Goal: Find specific page/section: Find specific page/section

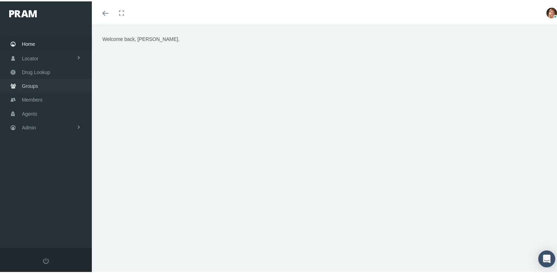
click at [35, 80] on span "Groups" at bounding box center [30, 84] width 16 height 13
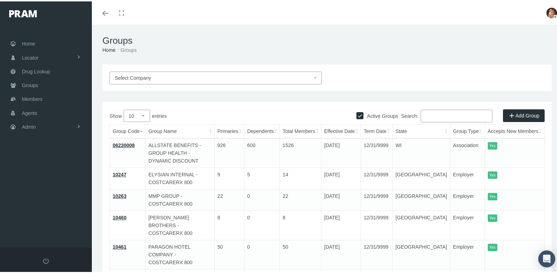
click at [432, 115] on input "Search:" at bounding box center [456, 114] width 72 height 13
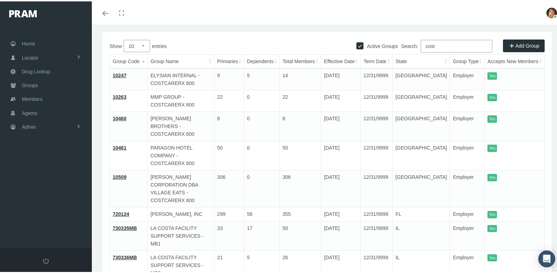
scroll to position [71, 0]
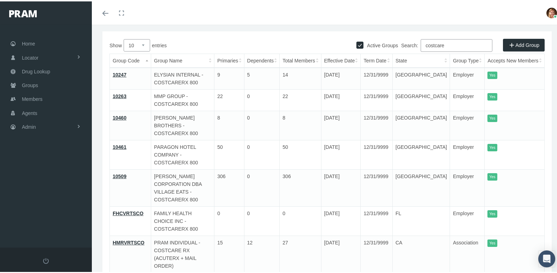
type input "costcare"
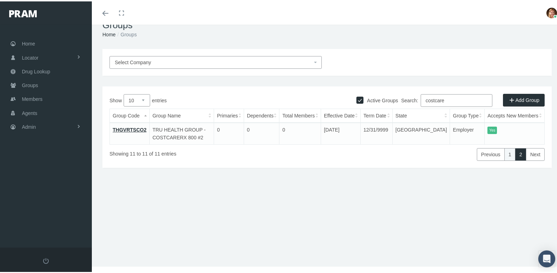
click at [504, 150] on link "1" at bounding box center [509, 153] width 11 height 13
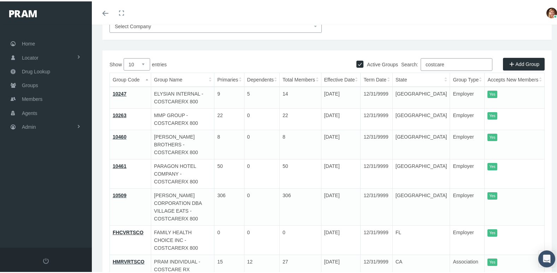
scroll to position [109, 0]
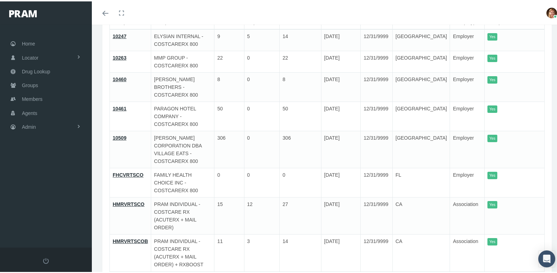
click at [126, 273] on link "OVERLAY" at bounding box center [124, 277] width 23 height 6
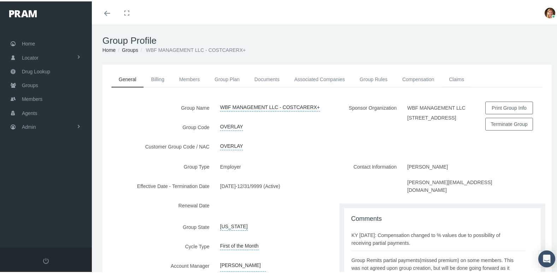
click at [452, 76] on link "Claims" at bounding box center [456, 78] width 30 height 16
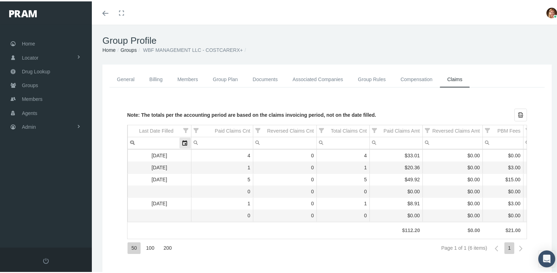
click at [184, 140] on div "Select" at bounding box center [184, 141] width 11 height 11
click at [227, 142] on input "Filter cell" at bounding box center [221, 142] width 61 height 12
click at [315, 77] on link "Associated Companies" at bounding box center [317, 78] width 65 height 16
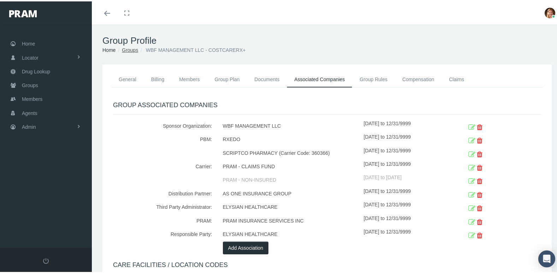
click at [130, 50] on link "Groups" at bounding box center [130, 49] width 16 height 6
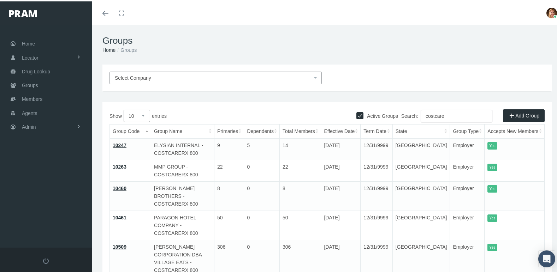
click at [118, 142] on link "10247" at bounding box center [120, 144] width 14 height 6
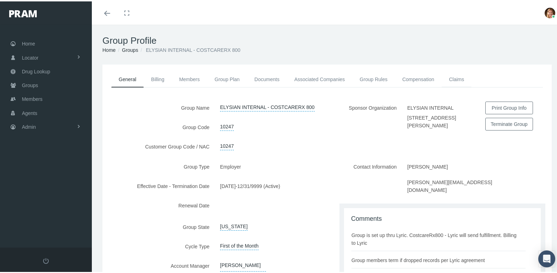
click at [460, 80] on link "Claims" at bounding box center [456, 78] width 30 height 16
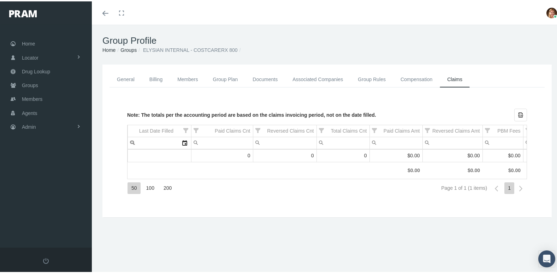
click at [128, 47] on link "Groups" at bounding box center [128, 49] width 16 height 6
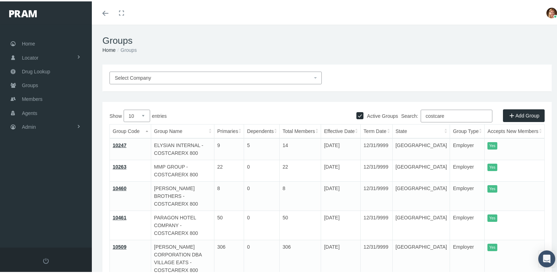
click at [120, 163] on link "10263" at bounding box center [120, 166] width 14 height 6
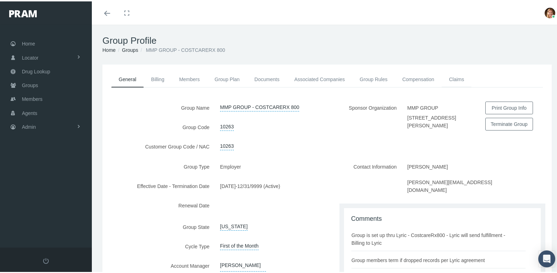
click at [457, 80] on link "Claims" at bounding box center [456, 78] width 30 height 16
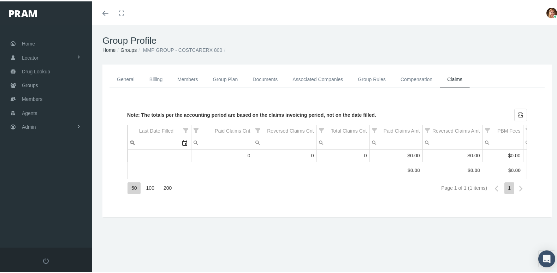
click at [158, 78] on link "Billing" at bounding box center [156, 78] width 28 height 16
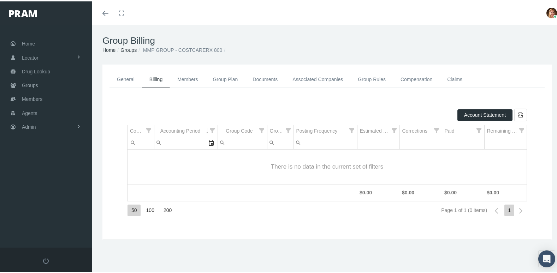
click at [130, 82] on link "General" at bounding box center [125, 78] width 32 height 16
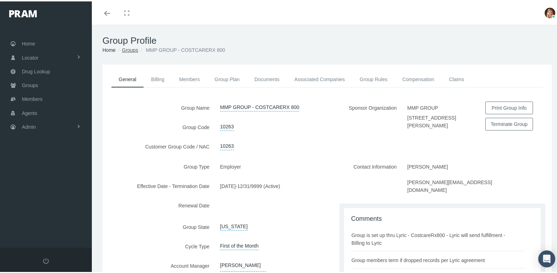
click at [132, 48] on link "Groups" at bounding box center [130, 49] width 16 height 6
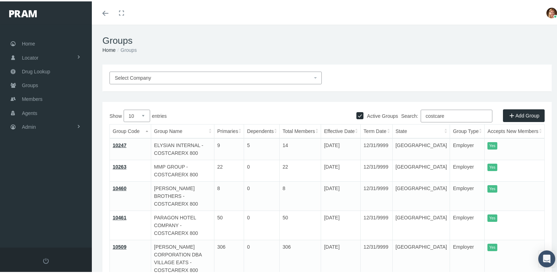
click at [120, 184] on link "10460" at bounding box center [120, 187] width 14 height 6
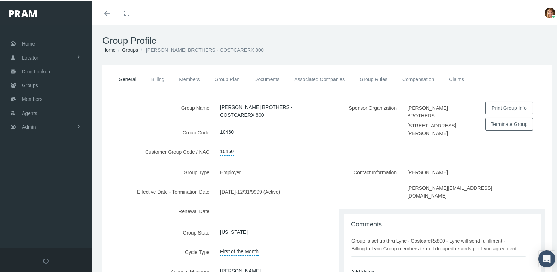
click at [457, 78] on link "Claims" at bounding box center [456, 78] width 30 height 16
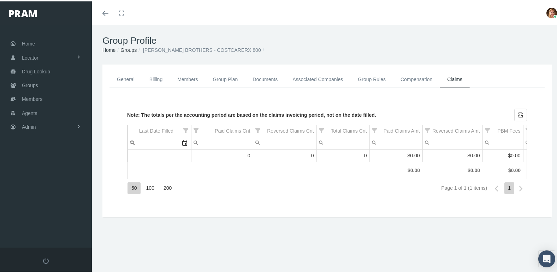
click at [133, 47] on link "Groups" at bounding box center [128, 49] width 16 height 6
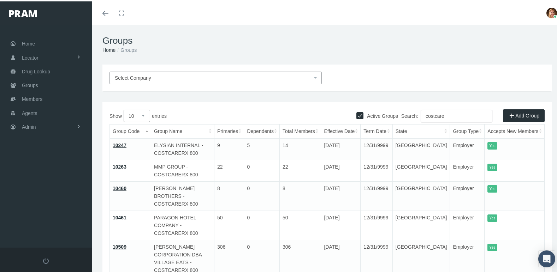
click at [118, 214] on link "10461" at bounding box center [120, 217] width 14 height 6
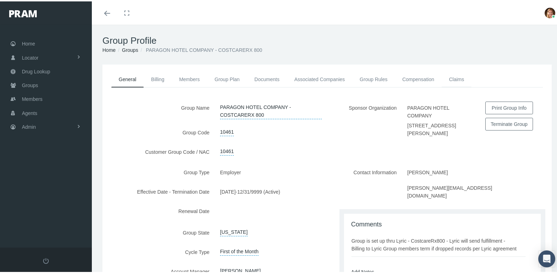
click at [455, 77] on link "Claims" at bounding box center [456, 78] width 30 height 16
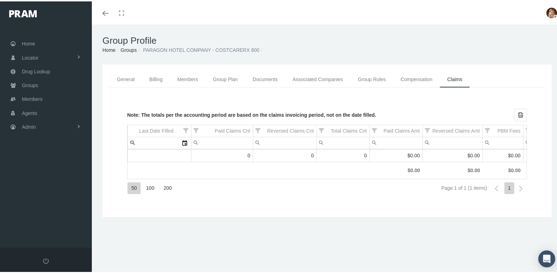
click at [127, 49] on link "Groups" at bounding box center [128, 49] width 16 height 6
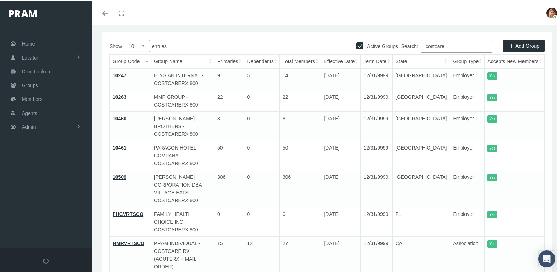
scroll to position [71, 0]
click at [121, 172] on link "10509" at bounding box center [120, 175] width 14 height 6
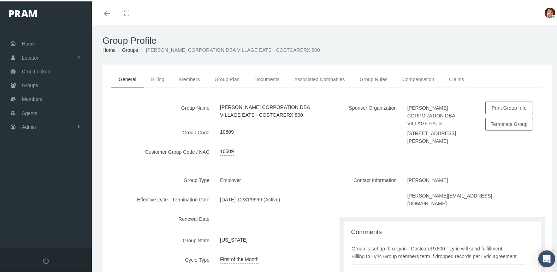
click at [453, 74] on link "Claims" at bounding box center [456, 78] width 30 height 16
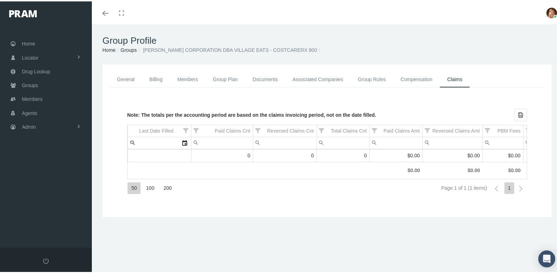
click at [129, 47] on link "Groups" at bounding box center [128, 49] width 16 height 6
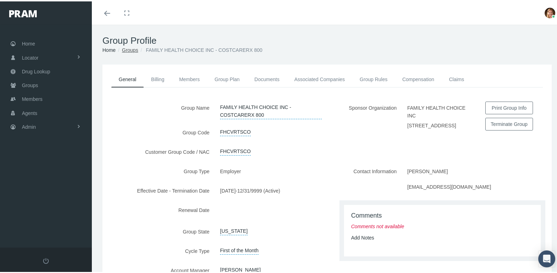
click at [130, 49] on link "Groups" at bounding box center [130, 49] width 16 height 6
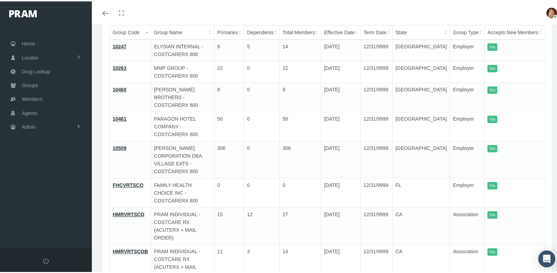
scroll to position [106, 0]
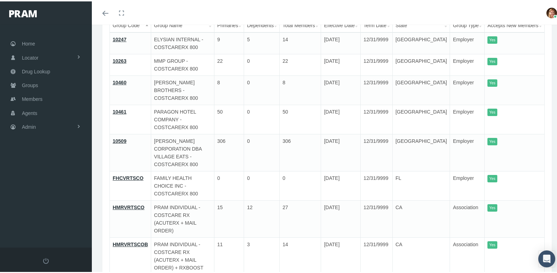
click at [120, 203] on link "HMRVRTSCO" at bounding box center [129, 206] width 32 height 6
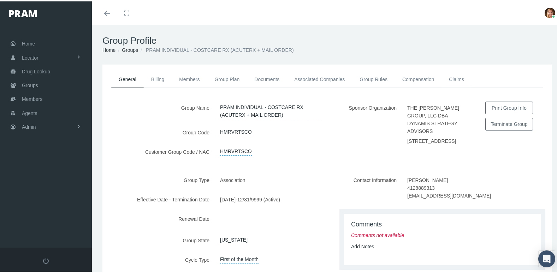
click at [461, 78] on link "Claims" at bounding box center [456, 78] width 30 height 16
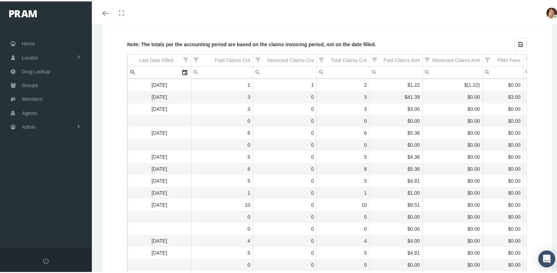
scroll to position [23, 0]
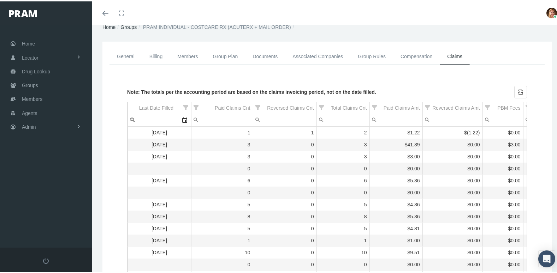
click at [126, 53] on link "General" at bounding box center [125, 55] width 32 height 16
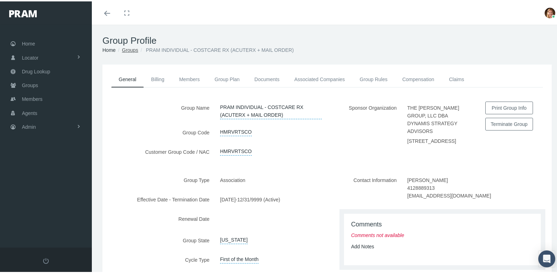
click at [128, 49] on link "Groups" at bounding box center [130, 49] width 16 height 6
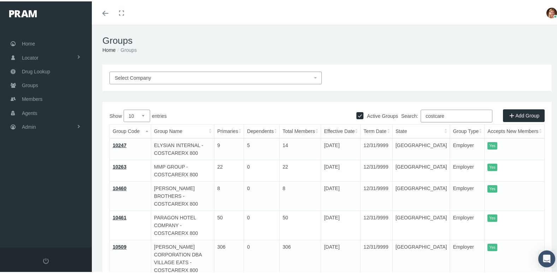
scroll to position [106, 0]
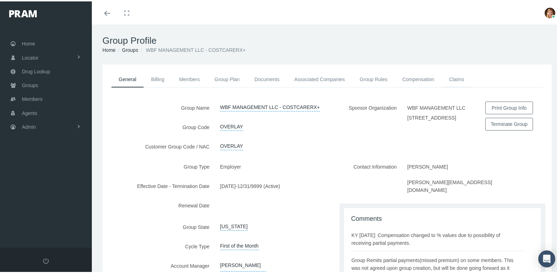
click at [455, 79] on link "Claims" at bounding box center [456, 78] width 30 height 16
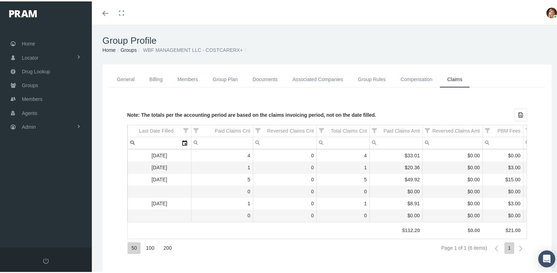
click at [133, 49] on link "Groups" at bounding box center [128, 49] width 16 height 6
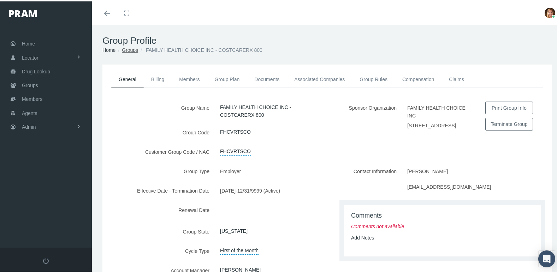
click at [127, 48] on link "Groups" at bounding box center [130, 49] width 16 height 6
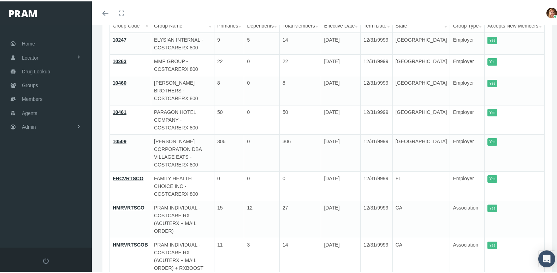
scroll to position [106, 0]
click at [132, 240] on link "HMRVRTSCOB" at bounding box center [130, 243] width 35 height 6
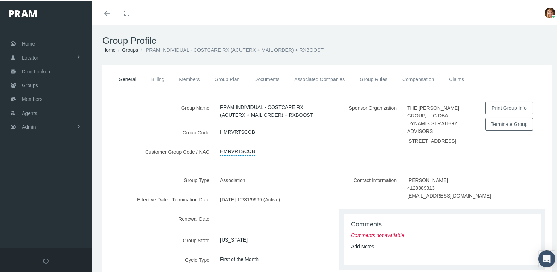
click at [454, 78] on link "Claims" at bounding box center [456, 78] width 30 height 16
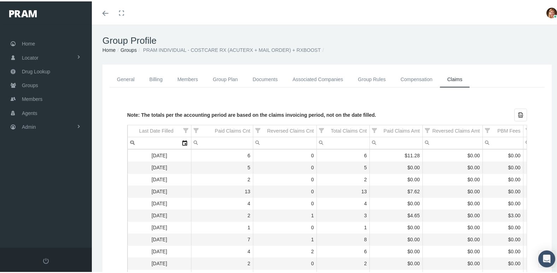
click at [115, 76] on link "General" at bounding box center [125, 78] width 32 height 16
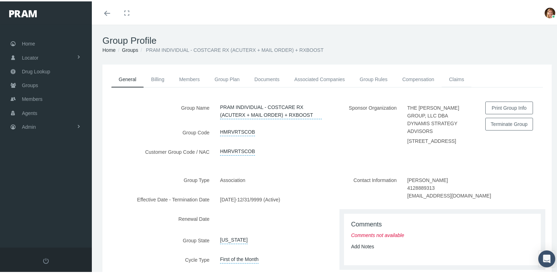
click at [452, 78] on link "Claims" at bounding box center [456, 78] width 30 height 16
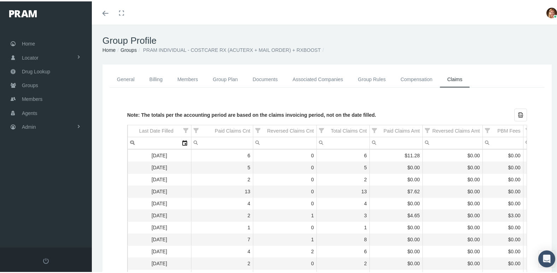
click at [127, 48] on link "Groups" at bounding box center [128, 49] width 16 height 6
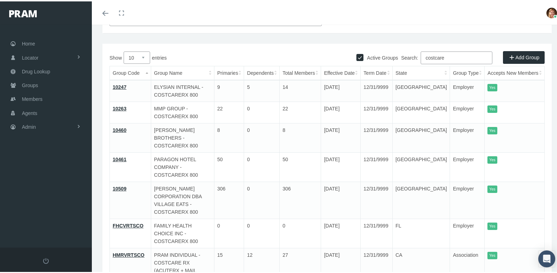
scroll to position [106, 0]
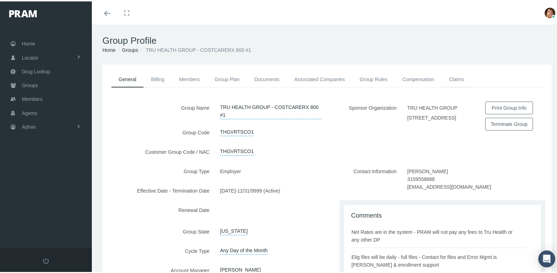
click at [457, 76] on link "Claims" at bounding box center [456, 78] width 30 height 16
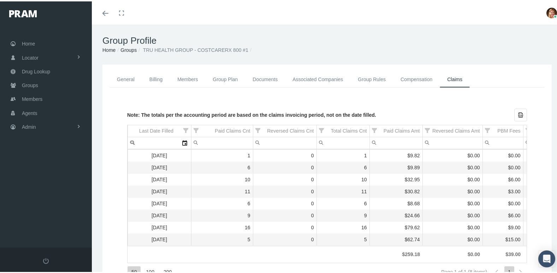
click at [126, 49] on link "Groups" at bounding box center [128, 49] width 16 height 6
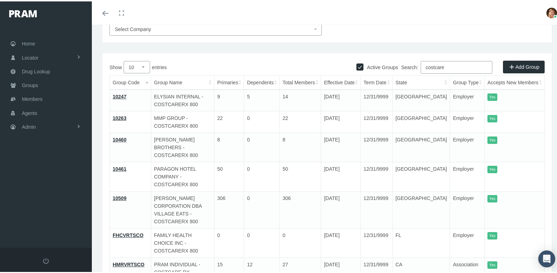
scroll to position [106, 0]
